Goal: Transaction & Acquisition: Purchase product/service

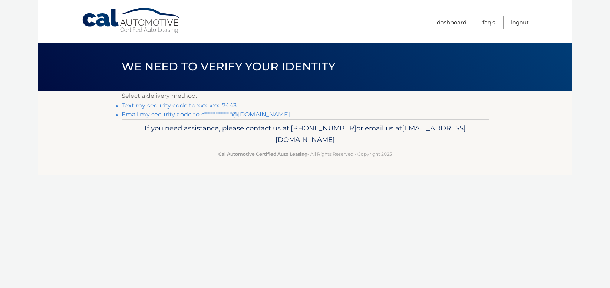
click at [198, 105] on link "Text my security code to xxx-xxx-7443" at bounding box center [179, 105] width 115 height 7
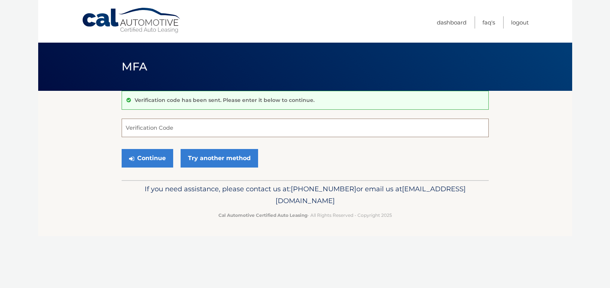
click at [195, 126] on input "Verification Code" at bounding box center [305, 128] width 367 height 19
type input "342392"
click at [131, 161] on icon "submit" at bounding box center [131, 159] width 5 height 6
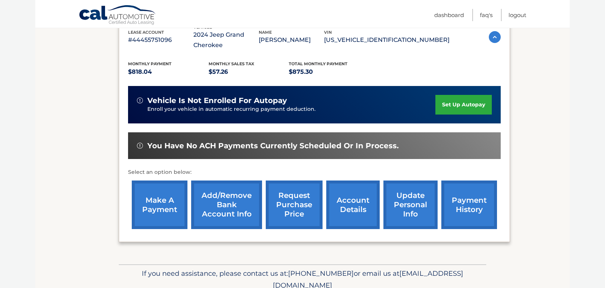
scroll to position [148, 0]
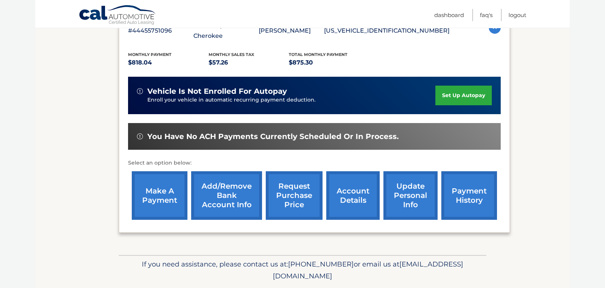
click at [156, 202] on link "make a payment" at bounding box center [160, 195] width 56 height 49
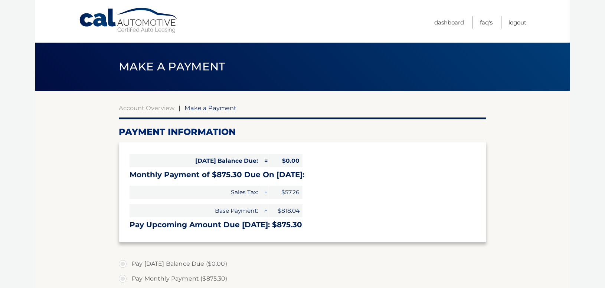
select select "NTQxMDdmNzktMjdhNi00MzNiLWJhMGMtZTc4ZWI0ZjBjMzMz"
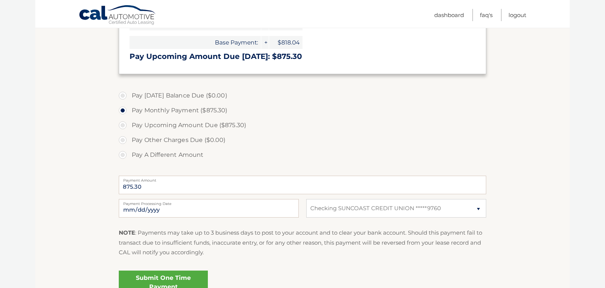
scroll to position [185, 0]
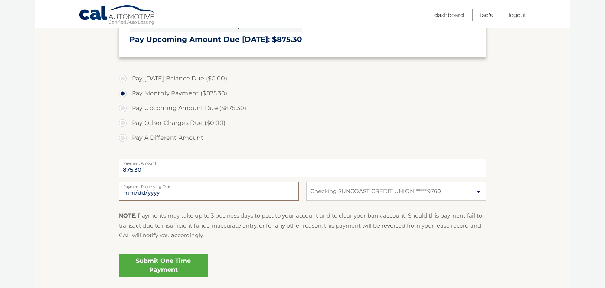
click at [147, 192] on input "2025-10-09" at bounding box center [209, 191] width 180 height 19
click at [60, 197] on section "Account Overview | Make a Payment Payment Information Today's Balance Due: = $0…" at bounding box center [302, 96] width 534 height 383
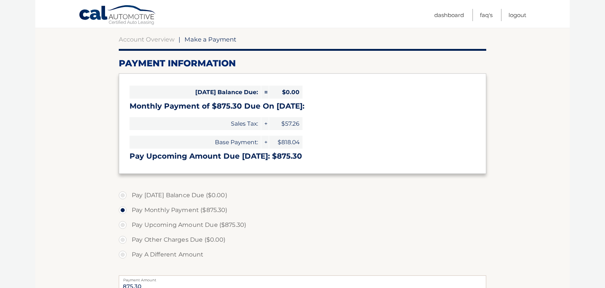
scroll to position [111, 0]
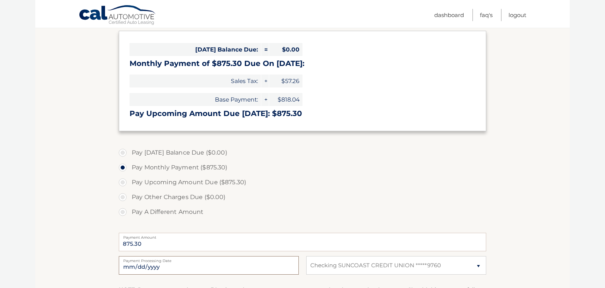
click at [149, 264] on input "2025-11-03" at bounding box center [209, 265] width 180 height 19
type input "2025-11-01"
click at [86, 213] on section "Account Overview | Make a Payment Payment Information Today's Balance Due: = $0…" at bounding box center [302, 171] width 534 height 383
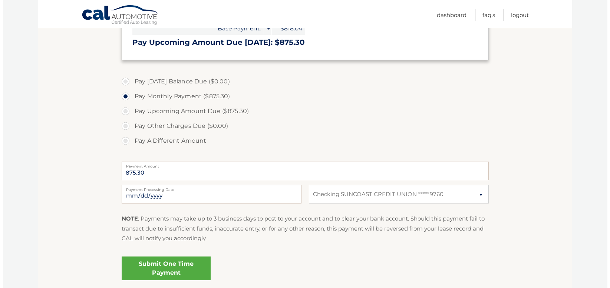
scroll to position [185, 0]
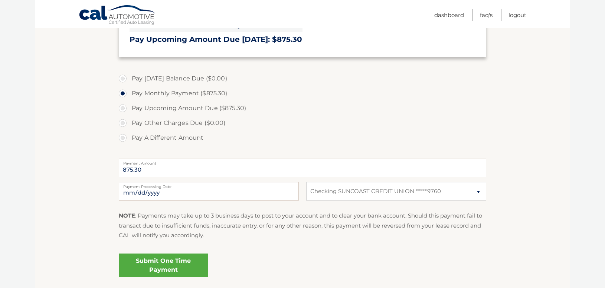
click at [140, 264] on link "Submit One Time Payment" at bounding box center [163, 266] width 89 height 24
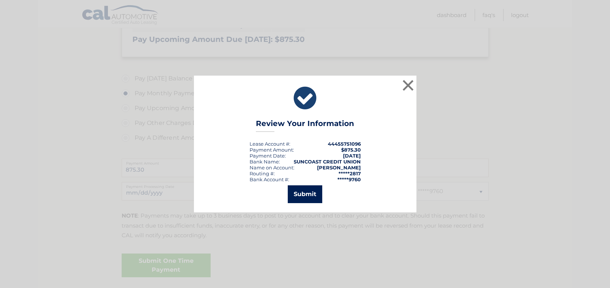
click at [307, 198] on button "Submit" at bounding box center [305, 194] width 34 height 18
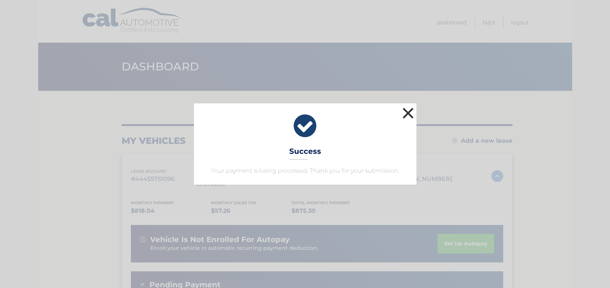
click at [408, 114] on button "×" at bounding box center [408, 113] width 15 height 15
